Goal: Information Seeking & Learning: Learn about a topic

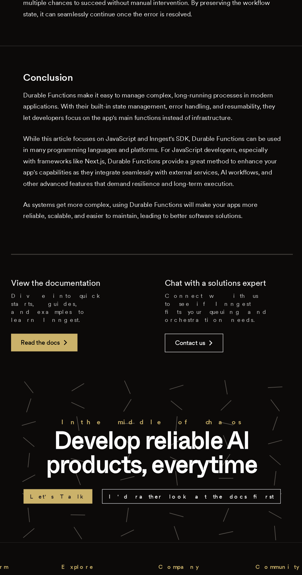
scroll to position [3397, 0]
